Goal: Task Accomplishment & Management: Use online tool/utility

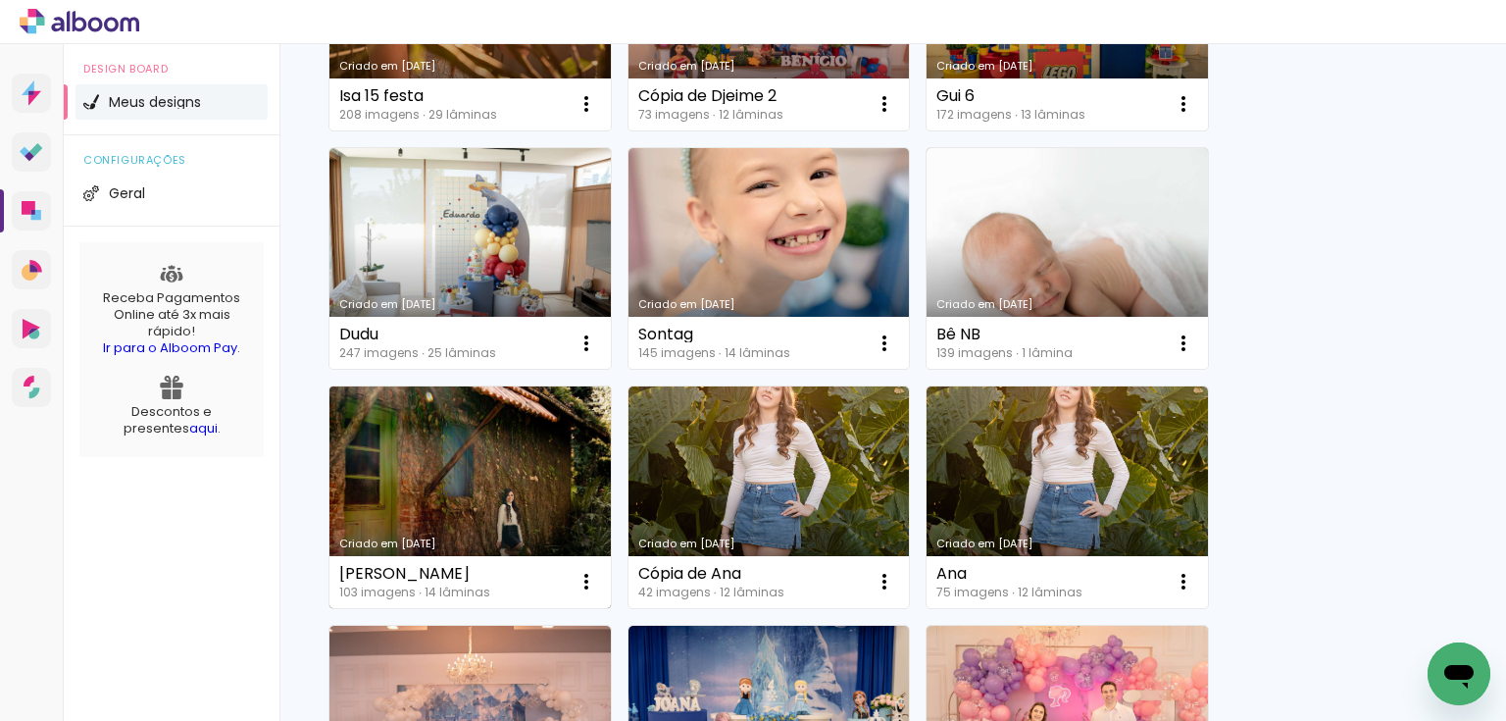
scroll to position [471, 0]
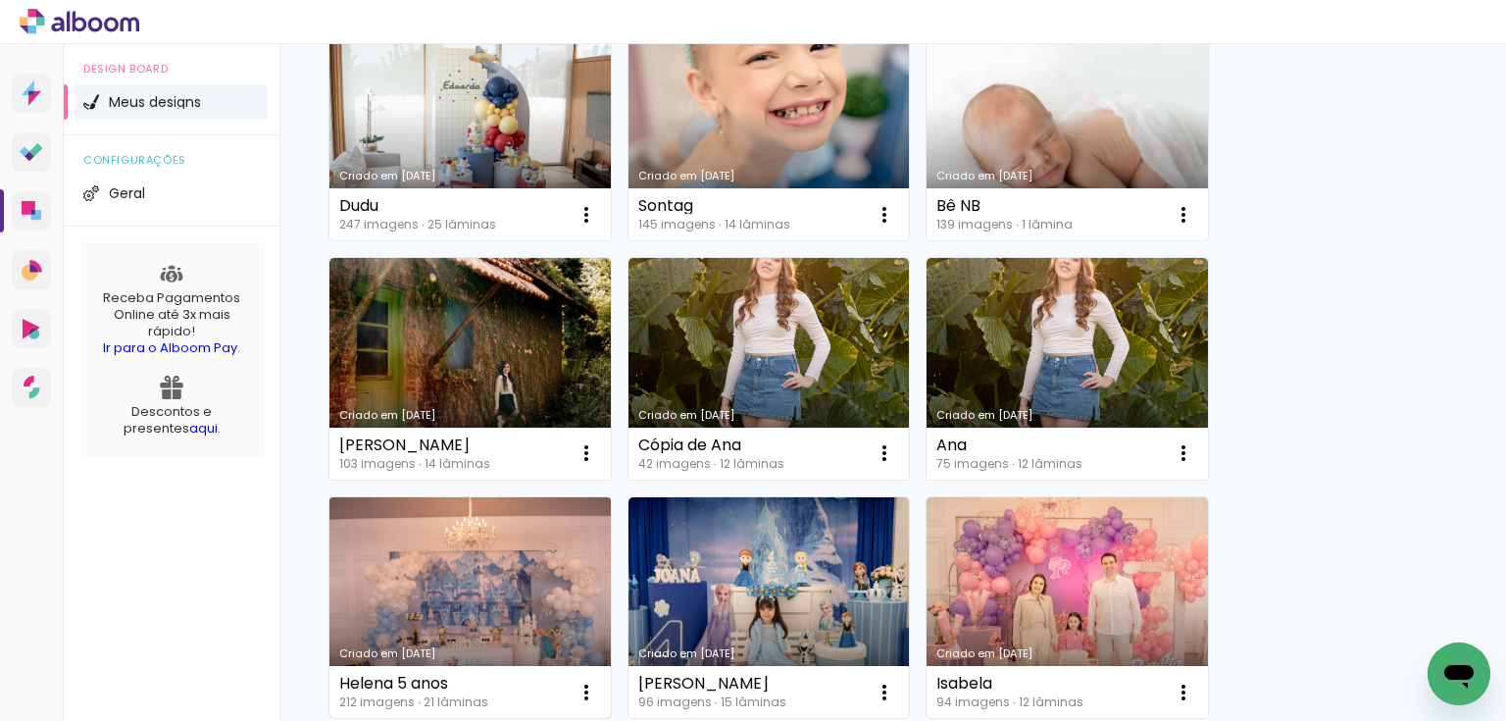
click at [533, 558] on link "Criado em [DATE]" at bounding box center [469, 608] width 281 height 222
